Goal: Find specific page/section: Find specific page/section

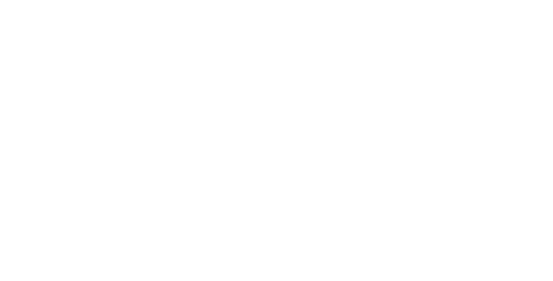
select select "Song"
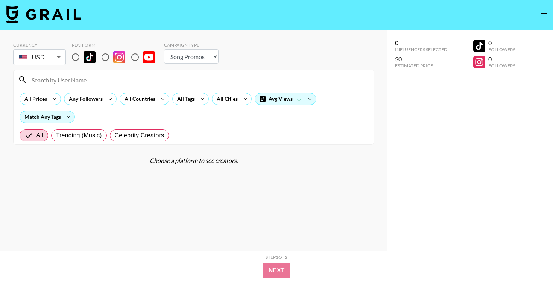
click at [124, 79] on input at bounding box center [198, 80] width 342 height 12
type input "clarik"
click at [73, 59] on input "radio" at bounding box center [76, 57] width 16 height 16
radio input "true"
click at [78, 76] on input "clarik" at bounding box center [198, 80] width 342 height 12
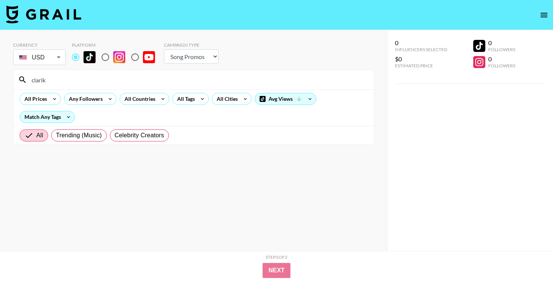
click at [78, 76] on input "clarik" at bounding box center [198, 80] width 342 height 12
click at [74, 85] on input "clarik" at bounding box center [198, 80] width 342 height 12
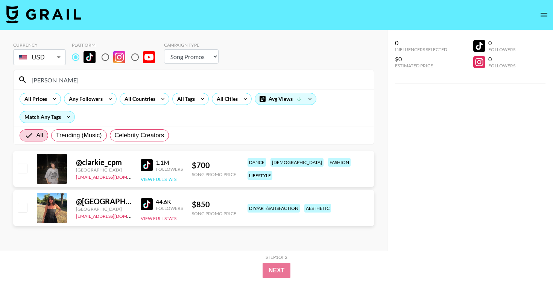
click at [164, 178] on button "View Full Stats" at bounding box center [159, 179] width 36 height 6
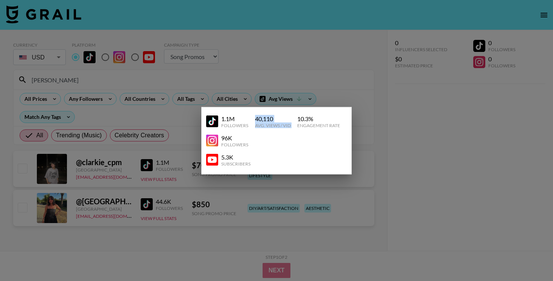
drag, startPoint x: 256, startPoint y: 118, endPoint x: 296, endPoint y: 118, distance: 40.2
click at [296, 118] on div "1.1M Followers 40,110 Avg. Views / Vid 10.3 % Engagement Rate" at bounding box center [276, 121] width 141 height 19
copy div "40,110 Avg. Views / Vid"
click at [277, 127] on div "Avg. Views / Vid" at bounding box center [273, 125] width 36 height 6
drag, startPoint x: 256, startPoint y: 117, endPoint x: 285, endPoint y: 115, distance: 29.4
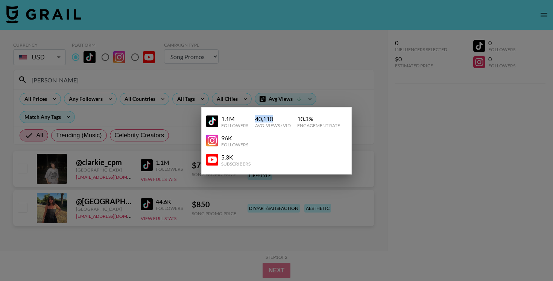
click at [285, 116] on div "40,110" at bounding box center [273, 119] width 36 height 8
copy div "40,110"
drag, startPoint x: 297, startPoint y: 120, endPoint x: 332, endPoint y: 120, distance: 34.6
click at [332, 120] on div "10.3 %" at bounding box center [318, 119] width 43 height 8
copy div "10.3 %"
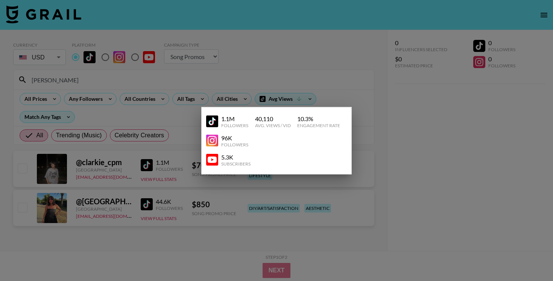
click at [396, 58] on div at bounding box center [276, 140] width 553 height 281
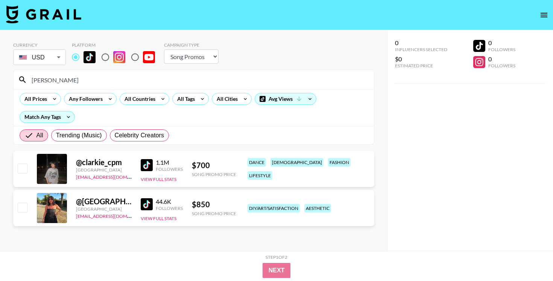
click at [304, 82] on input "[PERSON_NAME]" at bounding box center [198, 80] width 342 height 12
paste input "dvryl_01"
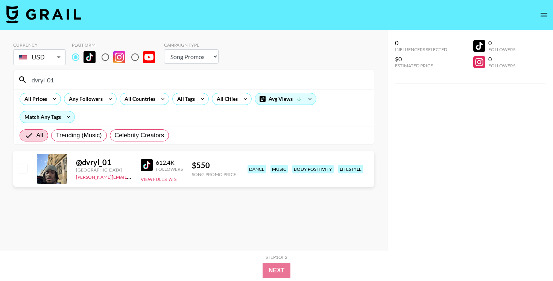
click at [184, 77] on input "dvryl_01" at bounding box center [198, 80] width 342 height 12
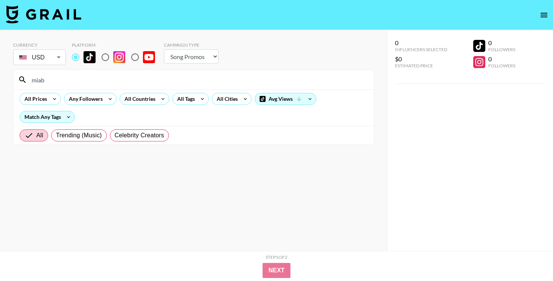
type input "miab"
